Goal: Obtain resource: Obtain resource

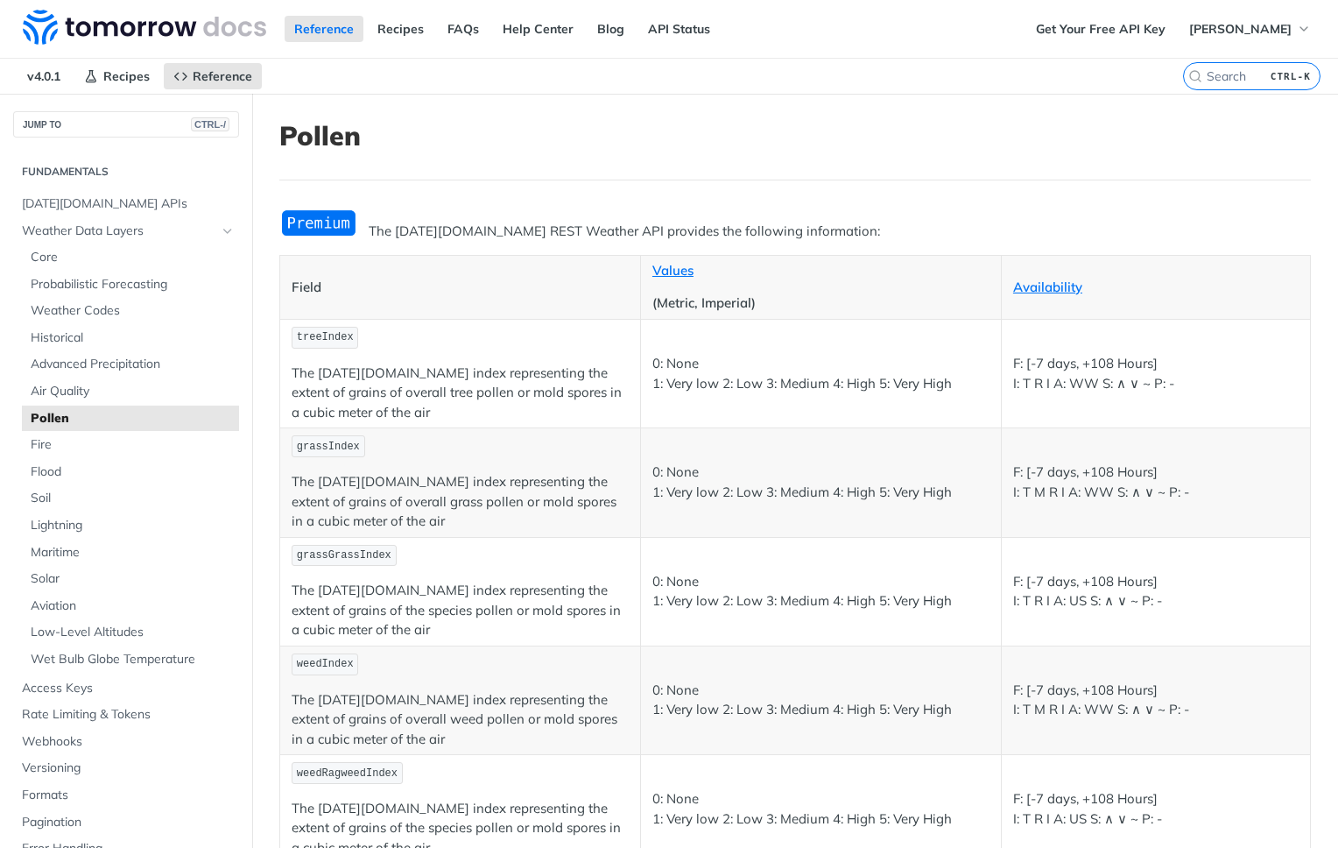
click at [316, 218] on img "Expand image" at bounding box center [318, 222] width 79 height 29
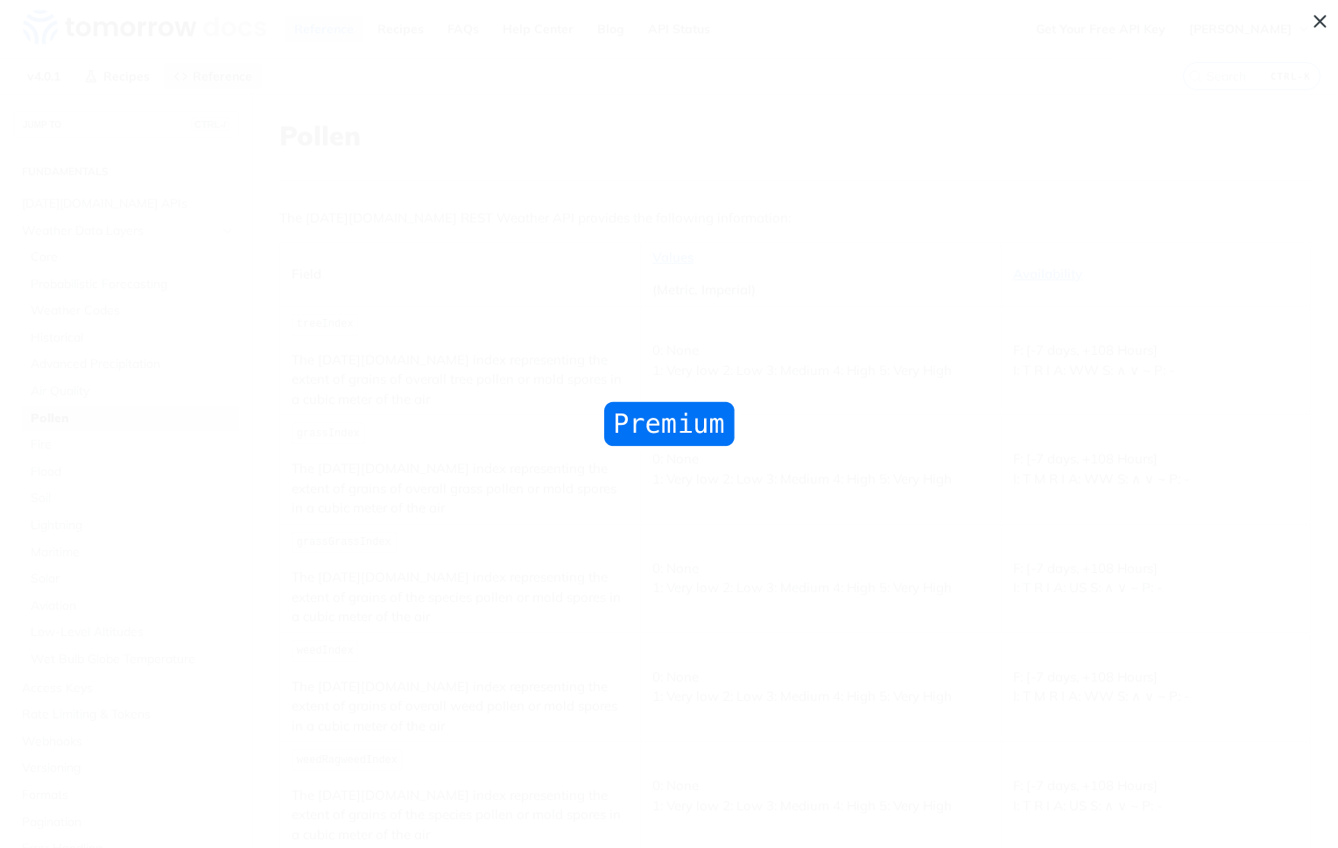
click at [350, 227] on span "Collapse image" at bounding box center [669, 424] width 1338 height 848
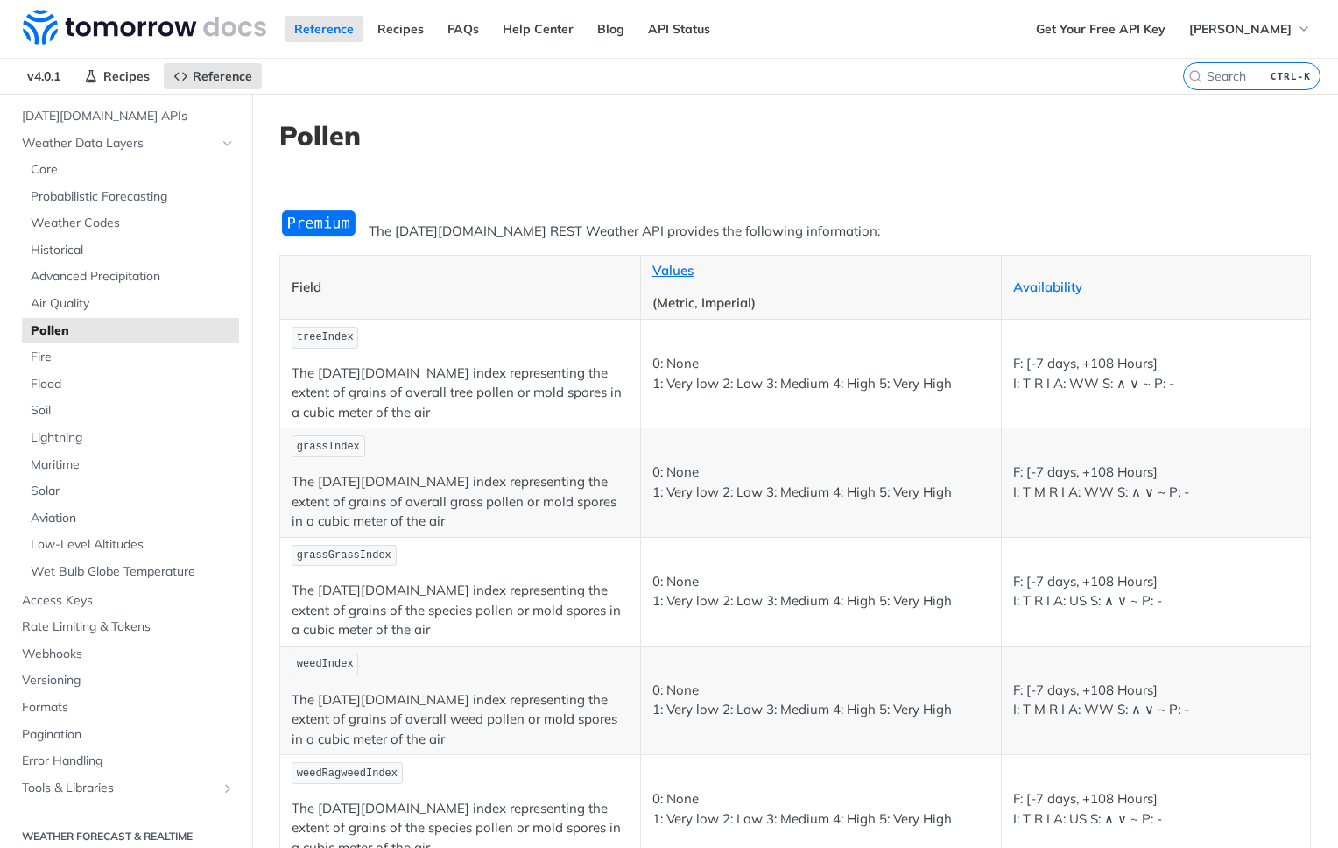
scroll to position [175, 0]
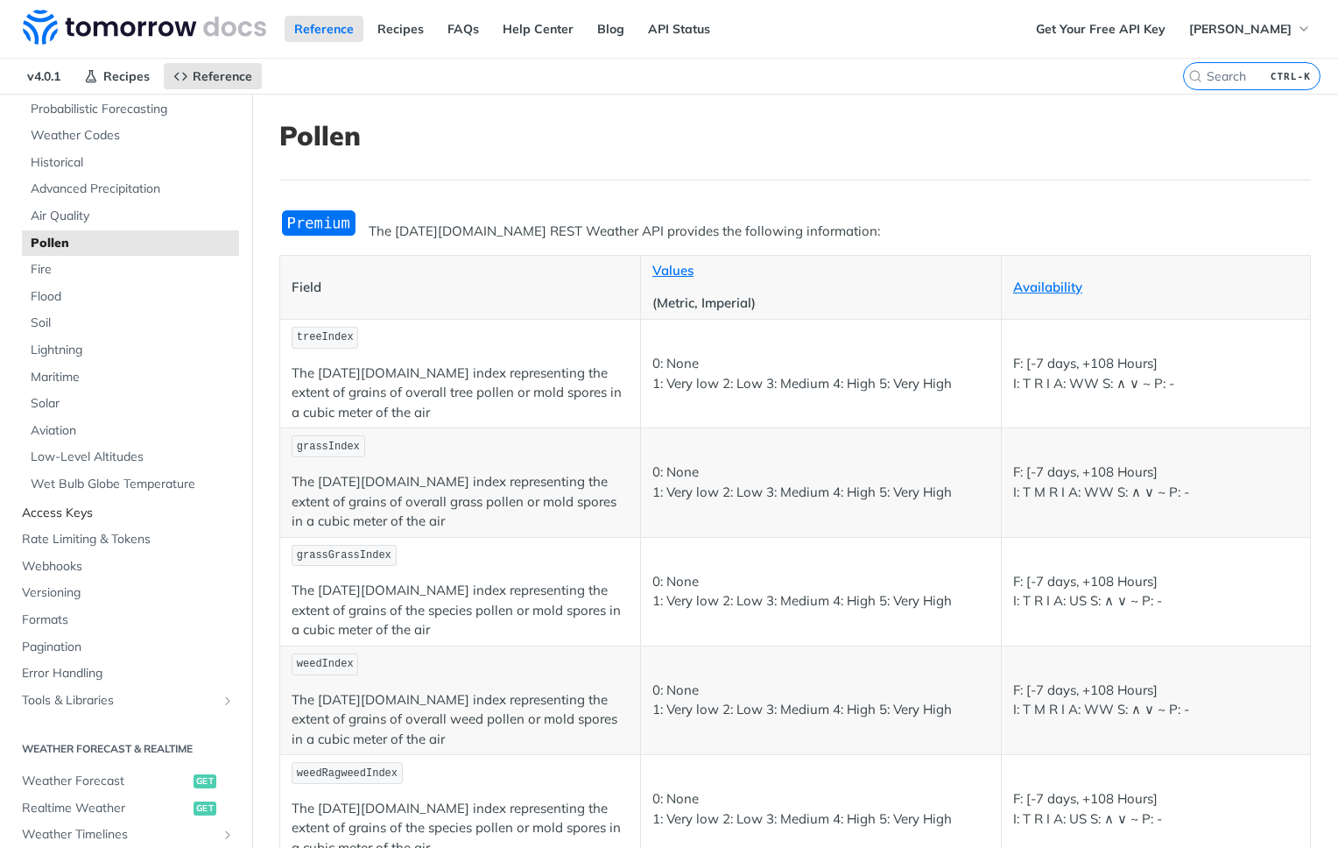
click at [58, 505] on span "Access Keys" at bounding box center [128, 513] width 213 height 18
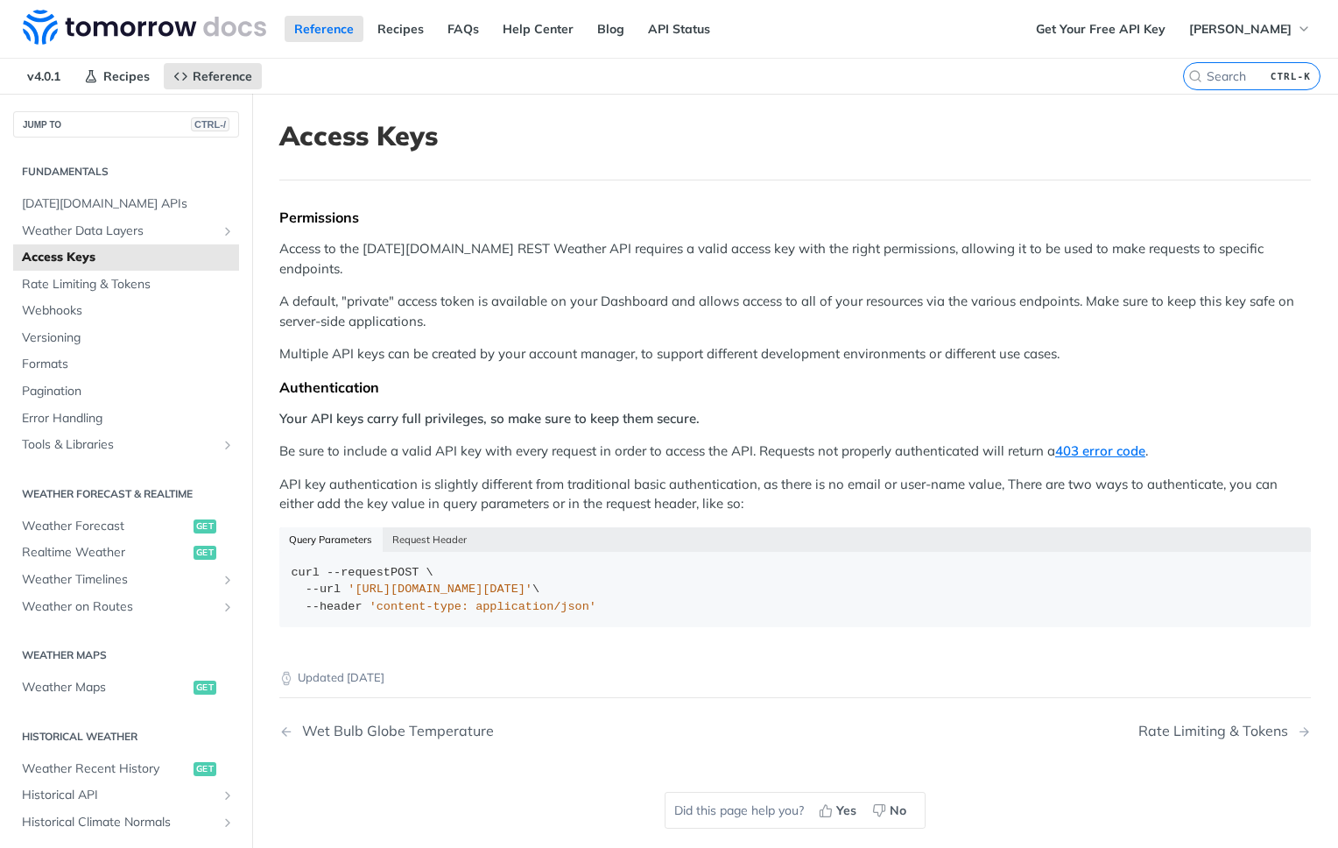
click at [533, 164] on header "Access Keys" at bounding box center [795, 150] width 1032 height 60
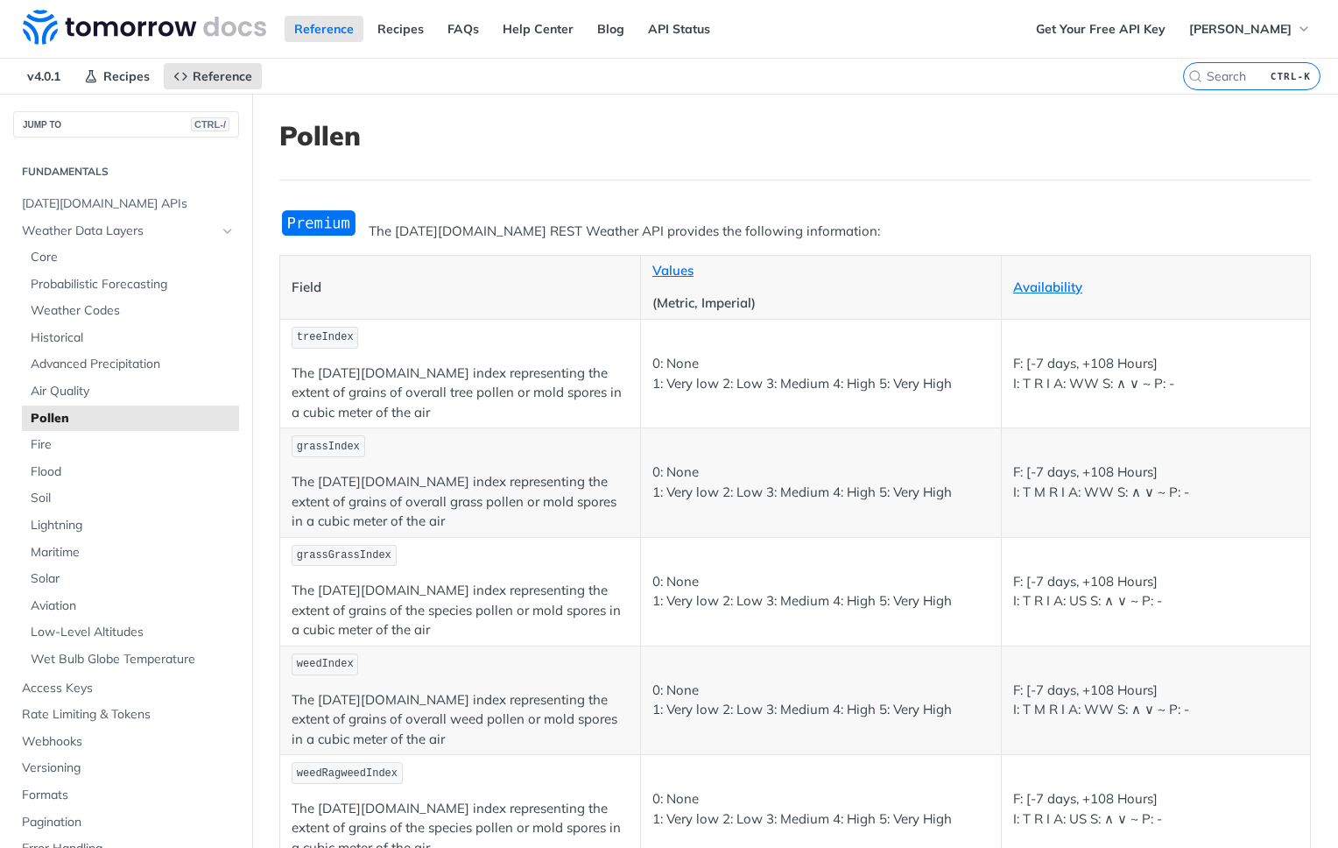
click at [515, 188] on article "Pollen The [DATE][DOMAIN_NAME] REST Weather API provides the following informat…" at bounding box center [795, 604] width 1086 height 1020
click at [680, 30] on link "API Status" at bounding box center [678, 29] width 81 height 26
click at [1238, 33] on span "[PERSON_NAME]" at bounding box center [1240, 29] width 102 height 16
click at [1107, 38] on link "Get Your Free API Key" at bounding box center [1100, 29] width 149 height 26
